Goal: Use online tool/utility: Utilize a website feature to perform a specific function

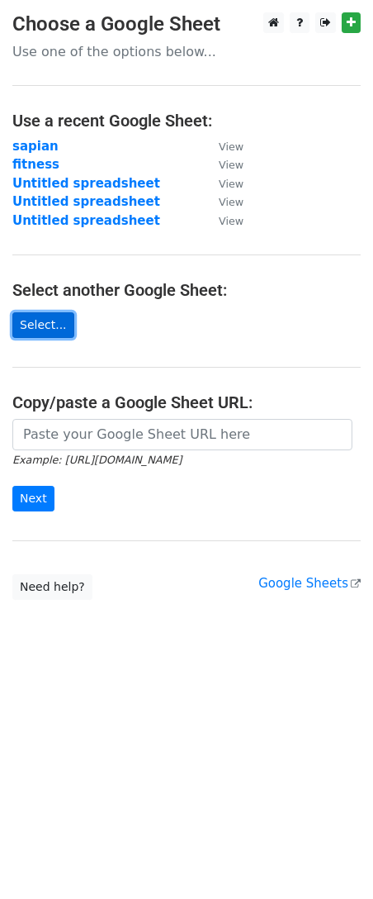
click at [41, 322] on link "Select..." at bounding box center [43, 325] width 62 height 26
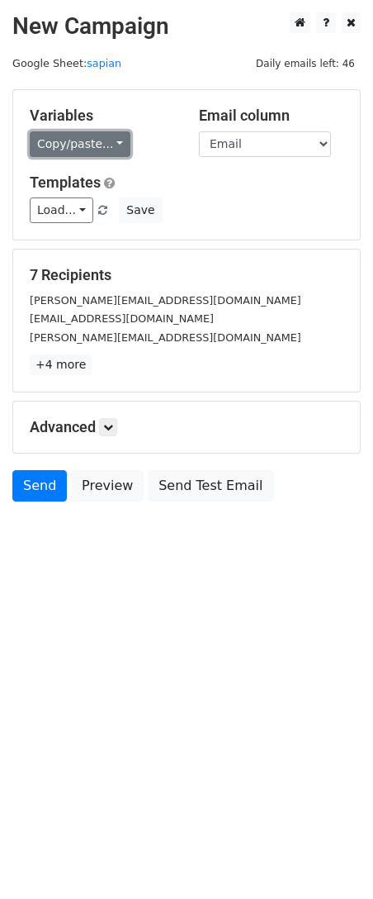
click at [97, 145] on link "Copy/paste..." at bounding box center [80, 144] width 101 height 26
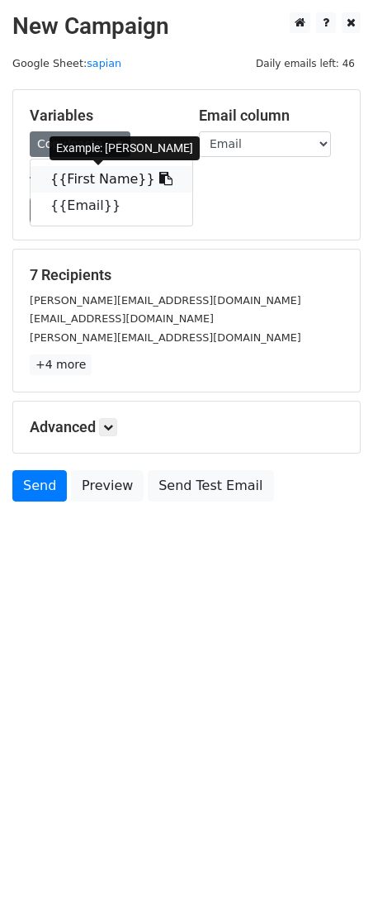
click at [159, 178] on icon at bounding box center [165, 178] width 13 height 13
